Goal: Check status: Check status

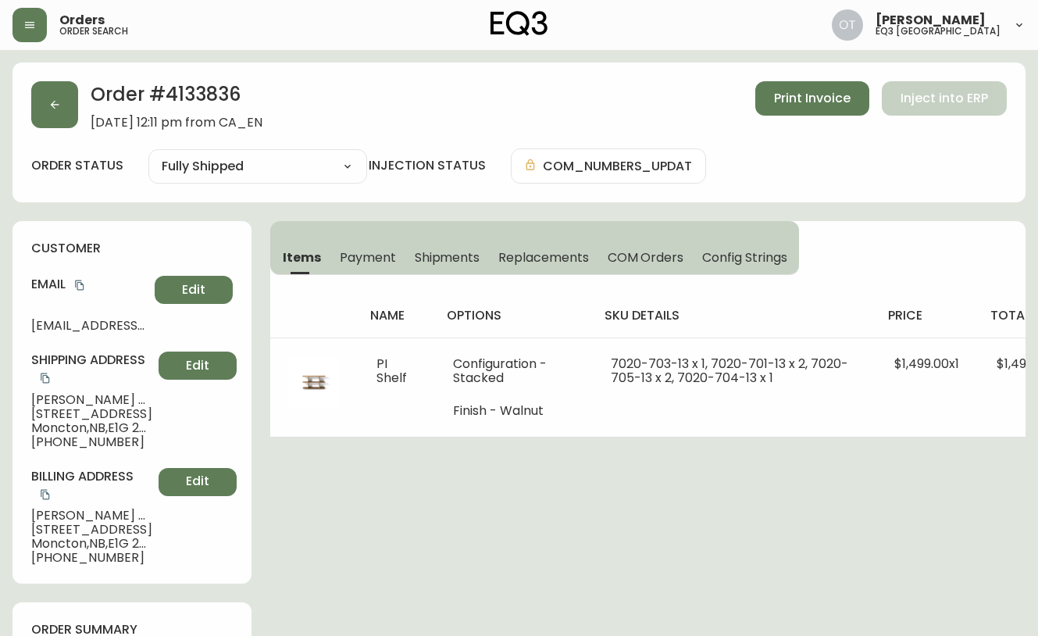
select select "FULLY_SHIPPED"
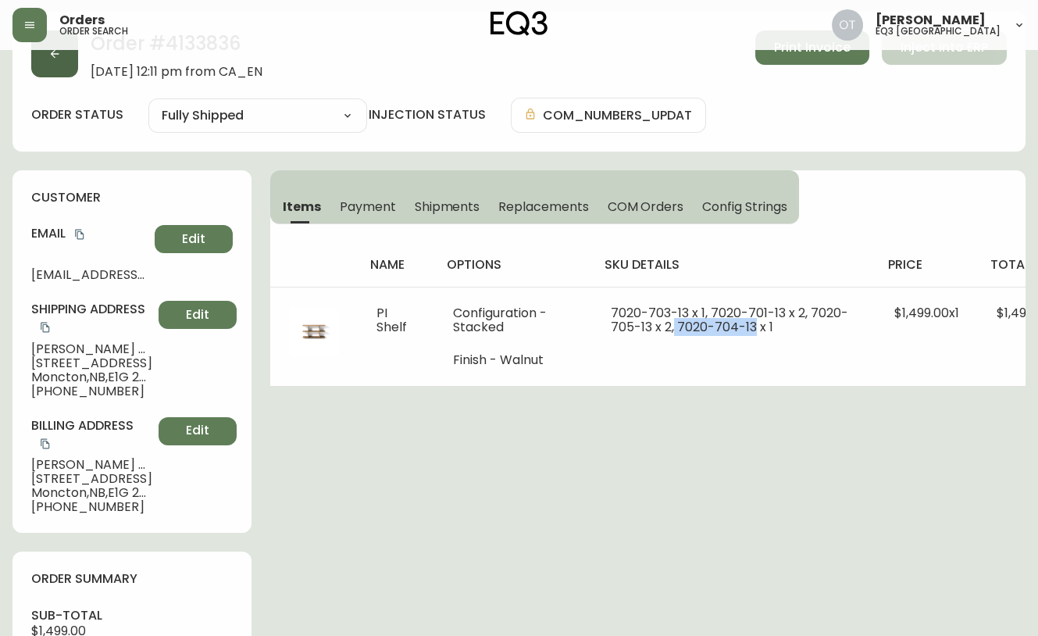
click at [43, 63] on button "button" at bounding box center [54, 53] width 47 height 47
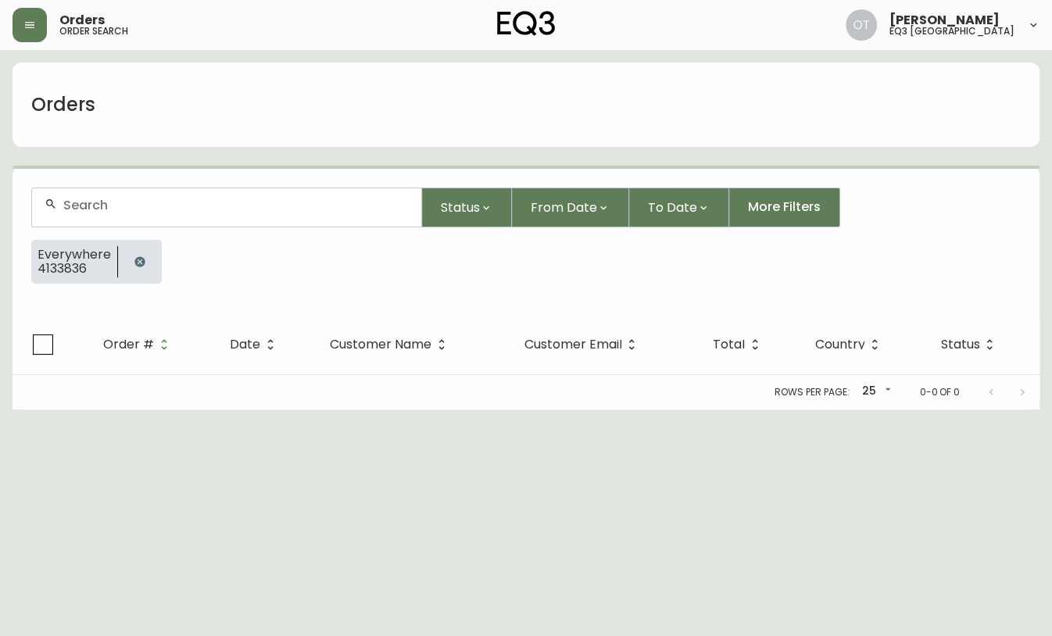
click at [110, 216] on div at bounding box center [226, 207] width 389 height 38
paste input "4134395"
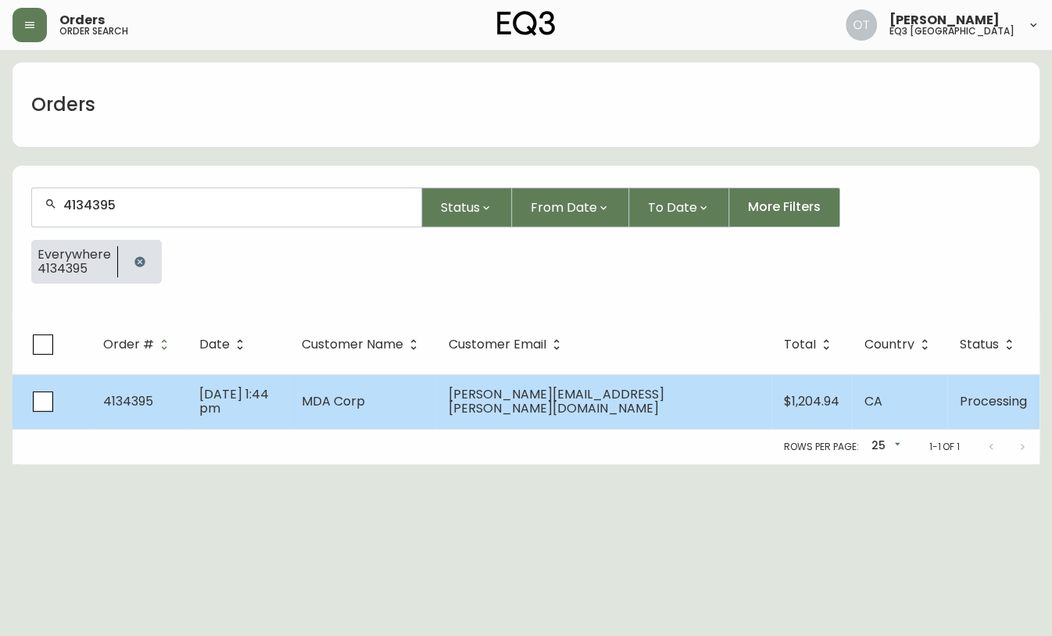
type input "4134395"
click at [156, 398] on td "4134395" at bounding box center [139, 401] width 96 height 55
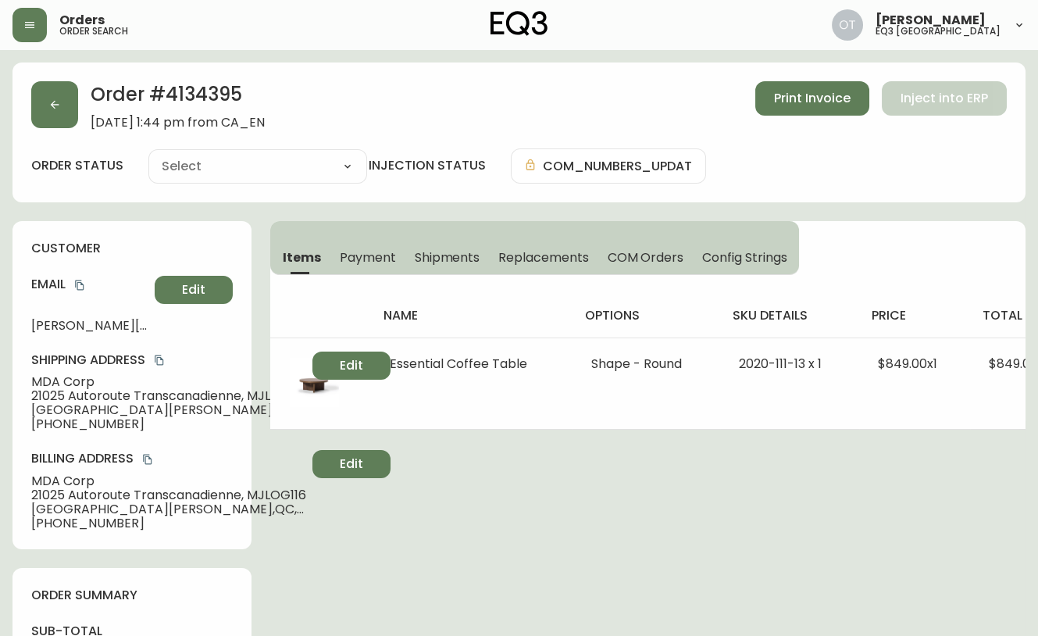
type input "Processing"
select select "PROCESSING"
click at [623, 258] on span "COM Orders" at bounding box center [646, 257] width 77 height 16
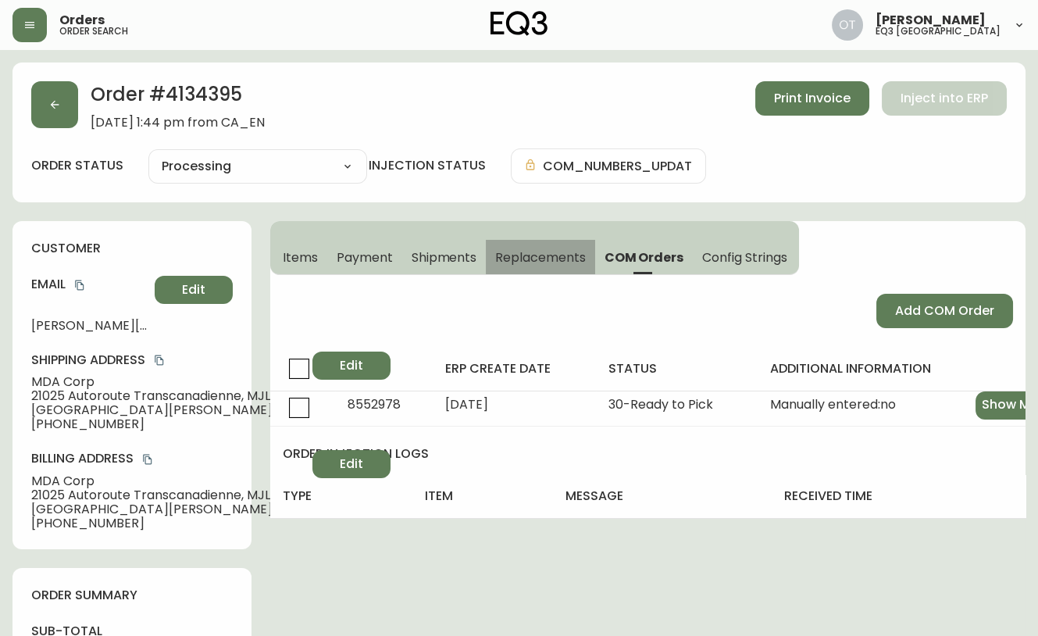
click at [545, 249] on span "Replacements" at bounding box center [540, 257] width 90 height 16
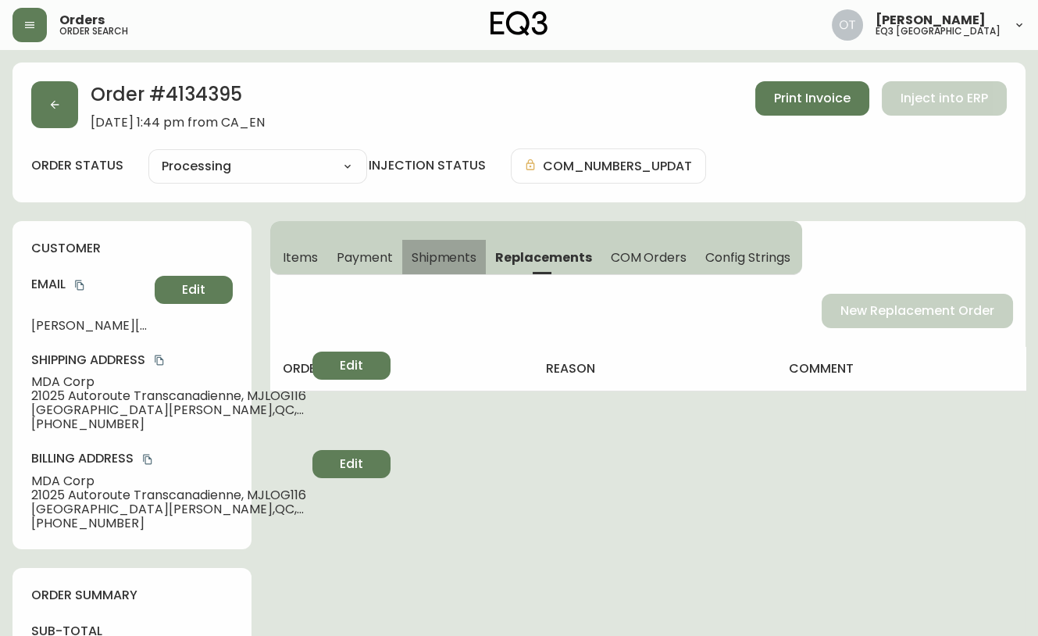
click at [466, 253] on span "Shipments" at bounding box center [445, 257] width 66 height 16
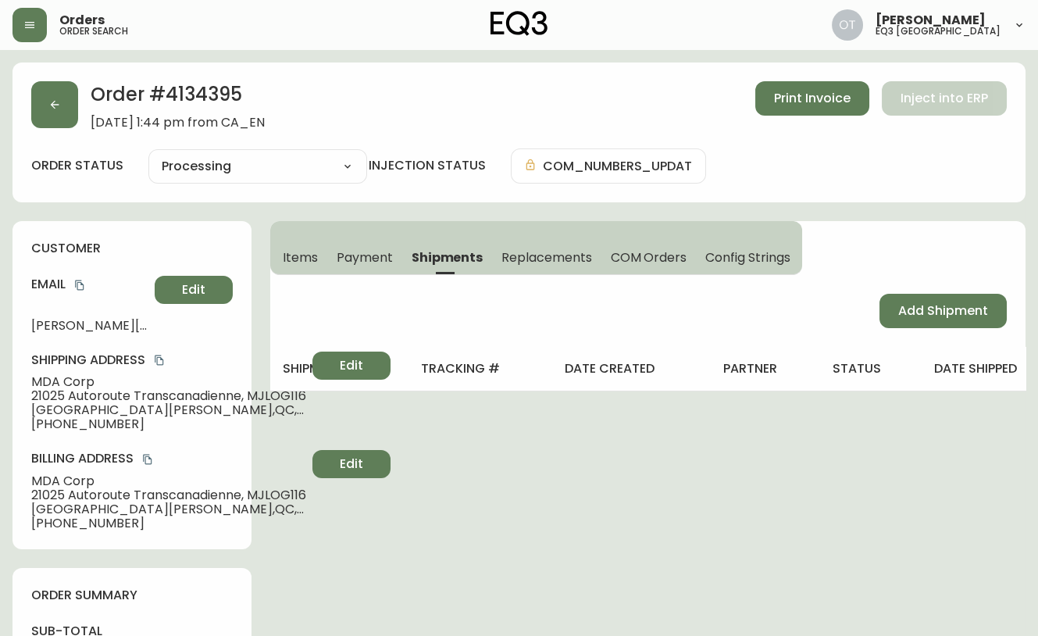
click at [168, 34] on div "Orders order search" at bounding box center [182, 25] width 338 height 34
click at [53, 98] on button "button" at bounding box center [54, 104] width 47 height 47
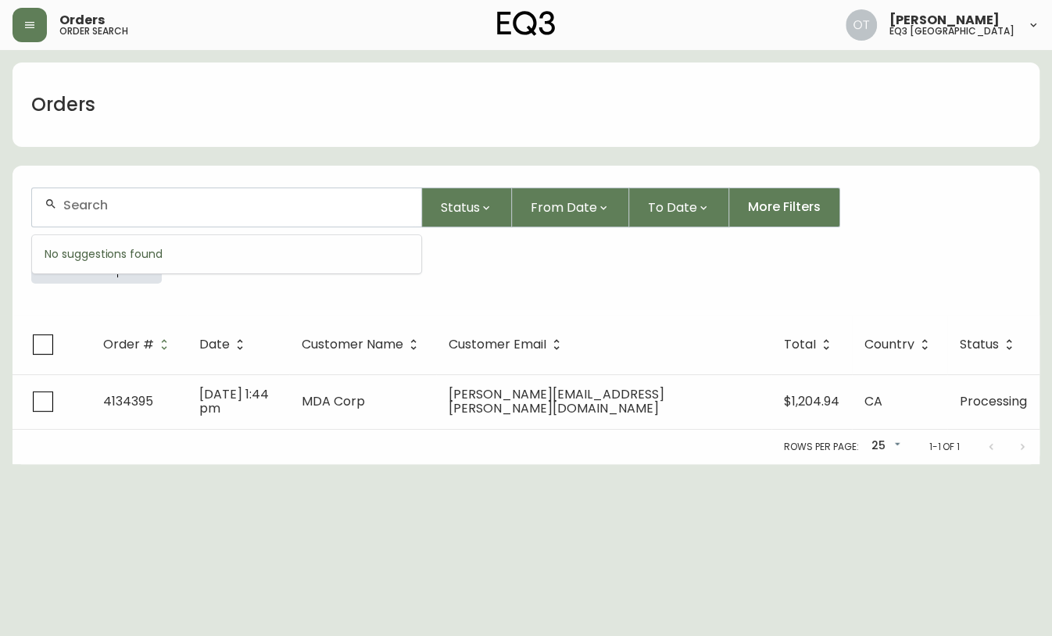
click at [123, 209] on input "text" at bounding box center [235, 205] width 345 height 15
paste input "4131749"
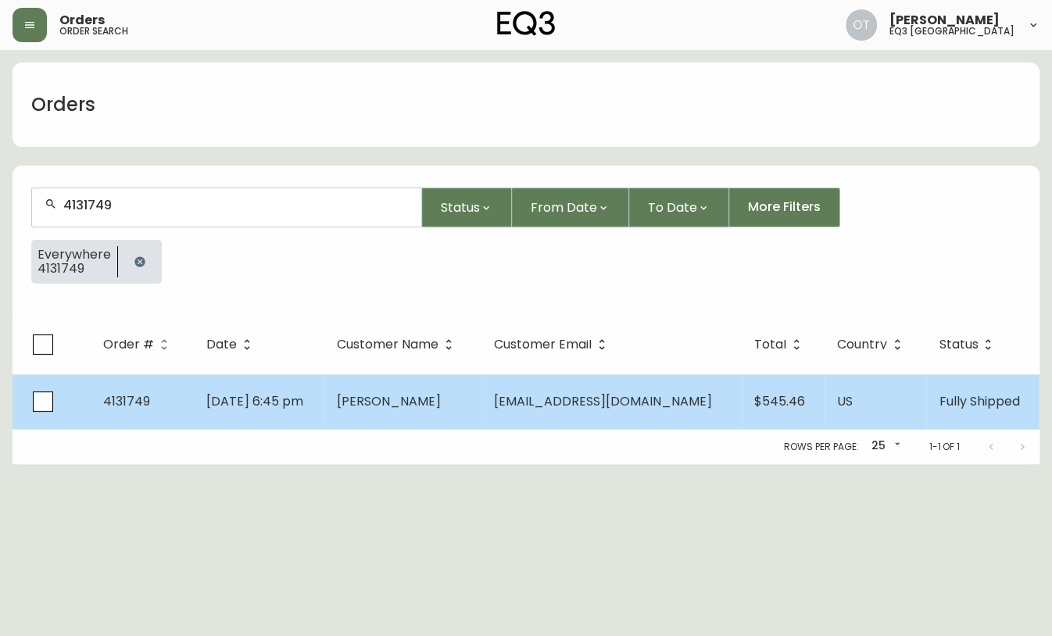
type input "4131749"
click at [152, 411] on td "4131749" at bounding box center [142, 401] width 103 height 55
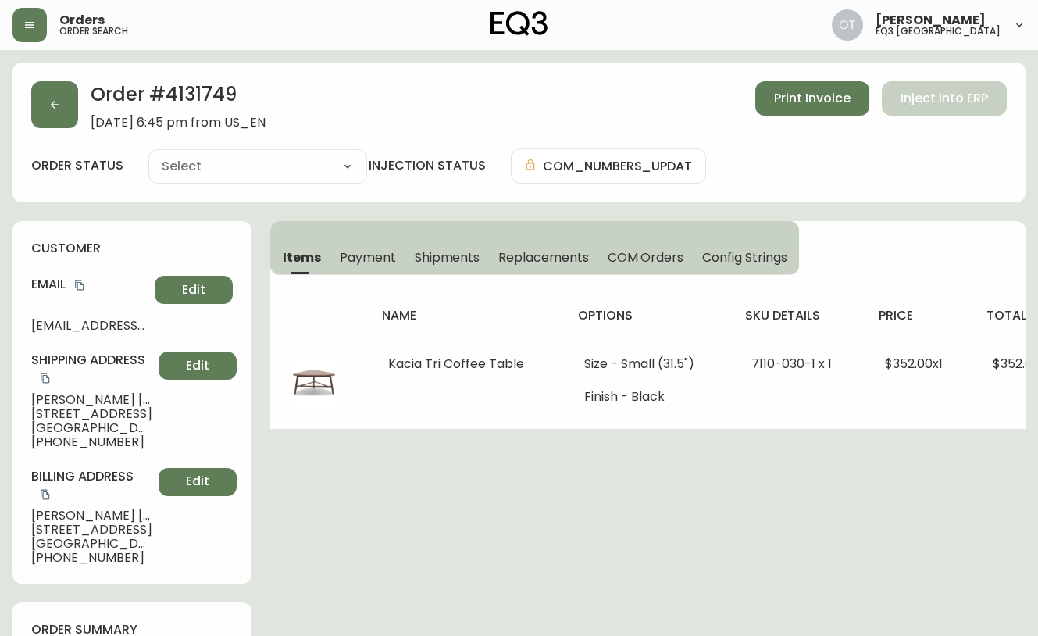
type input "Fully Shipped"
select select "FULLY_SHIPPED"
